Goal: Transaction & Acquisition: Download file/media

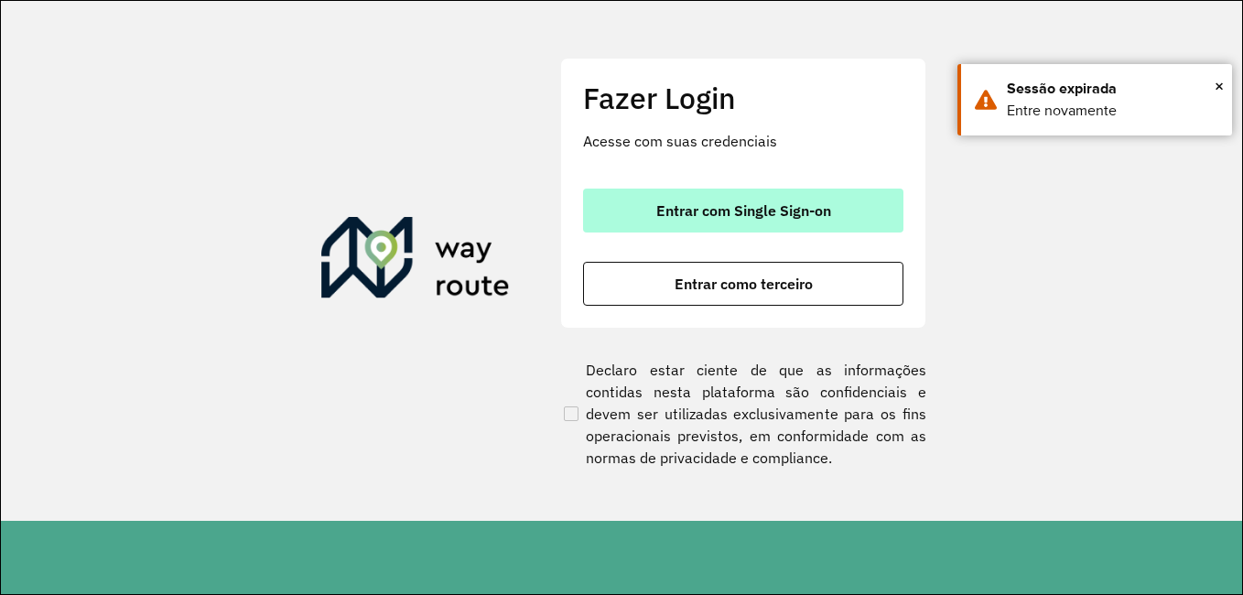
click at [651, 216] on button "Entrar com Single Sign-on" at bounding box center [743, 211] width 320 height 44
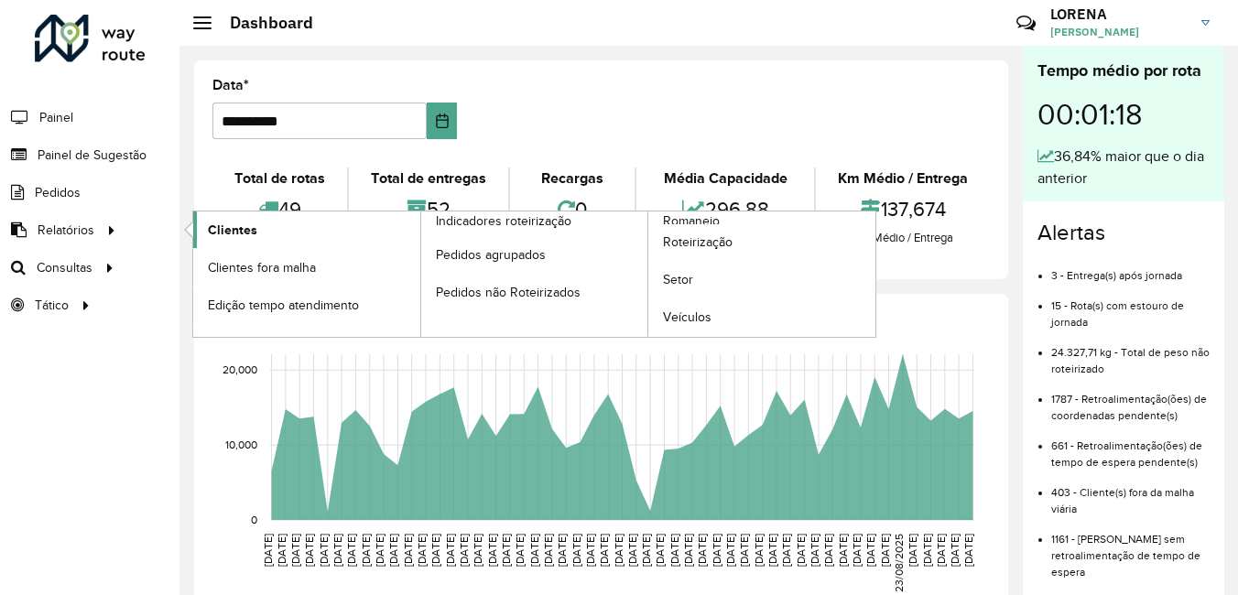
click at [235, 233] on span "Clientes" at bounding box center [232, 230] width 49 height 19
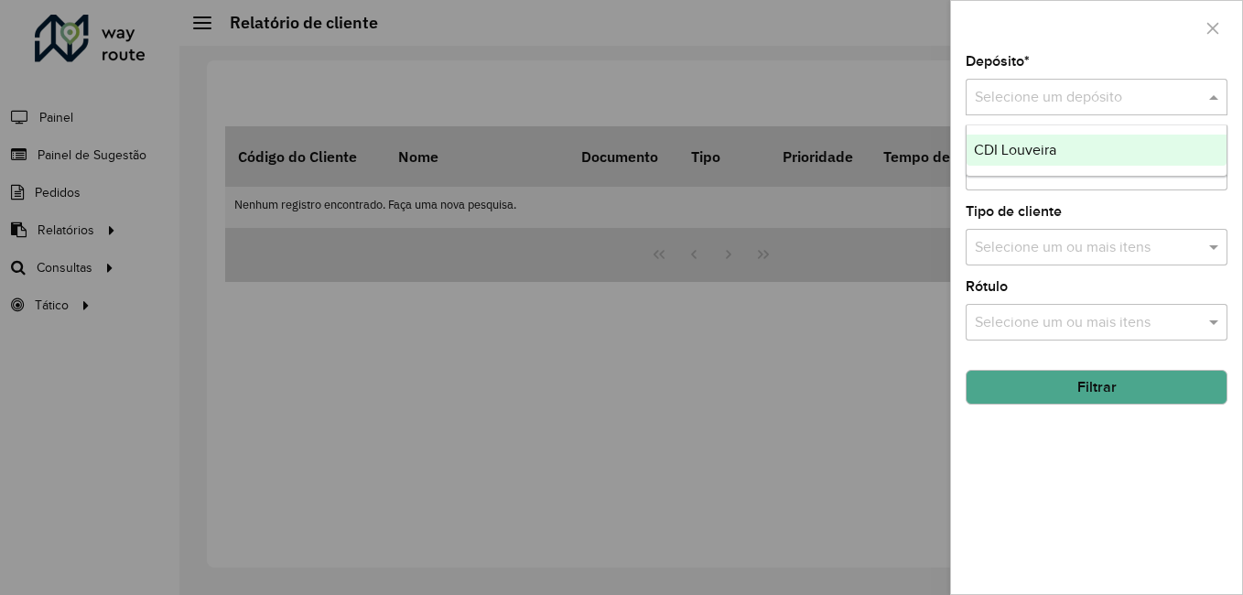
click at [1027, 97] on input "text" at bounding box center [1078, 98] width 207 height 22
click at [1006, 159] on div "CDI Louveira" at bounding box center [1097, 150] width 260 height 31
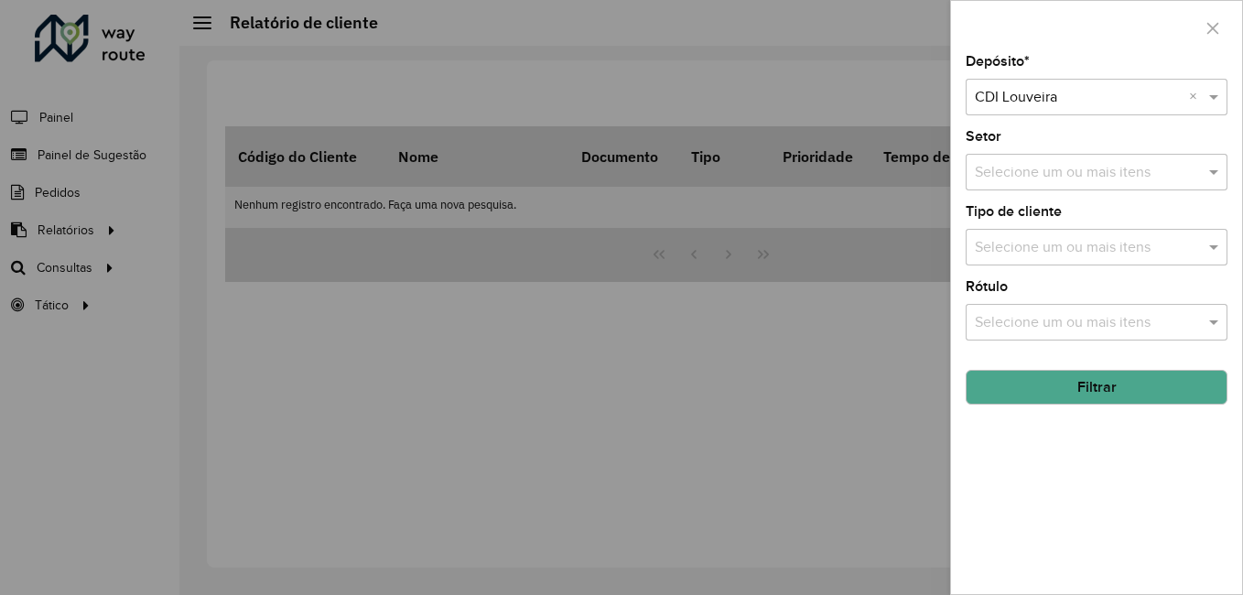
click at [1015, 401] on button "Filtrar" at bounding box center [1097, 387] width 262 height 35
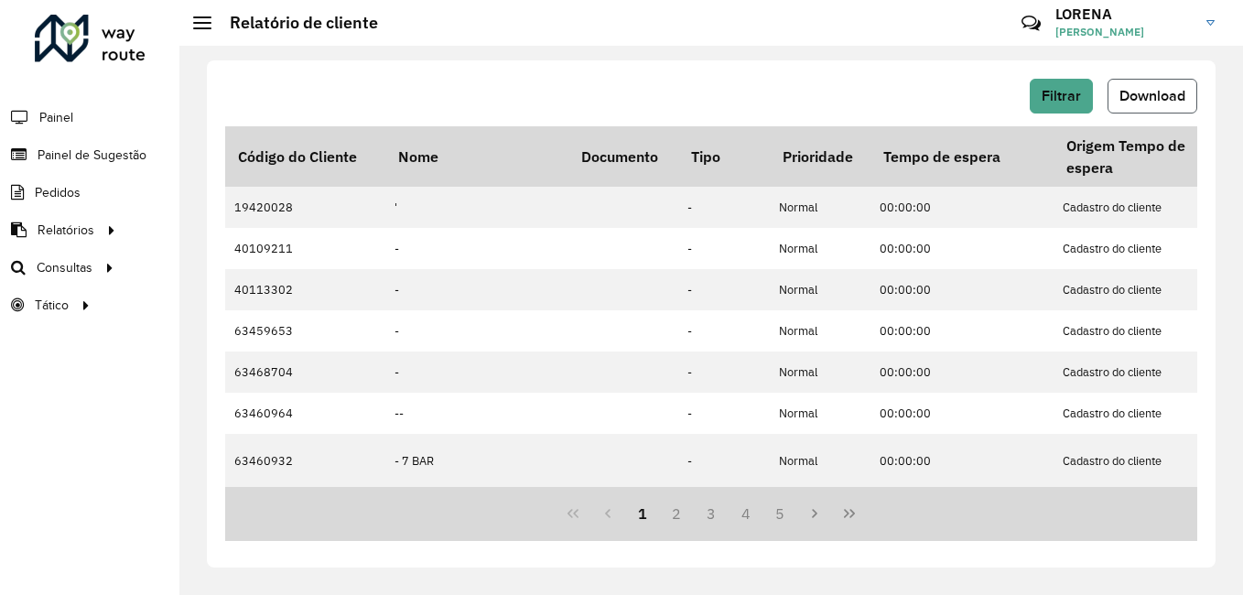
click at [1132, 90] on span "Download" at bounding box center [1153, 96] width 66 height 16
